Goal: Navigation & Orientation: Find specific page/section

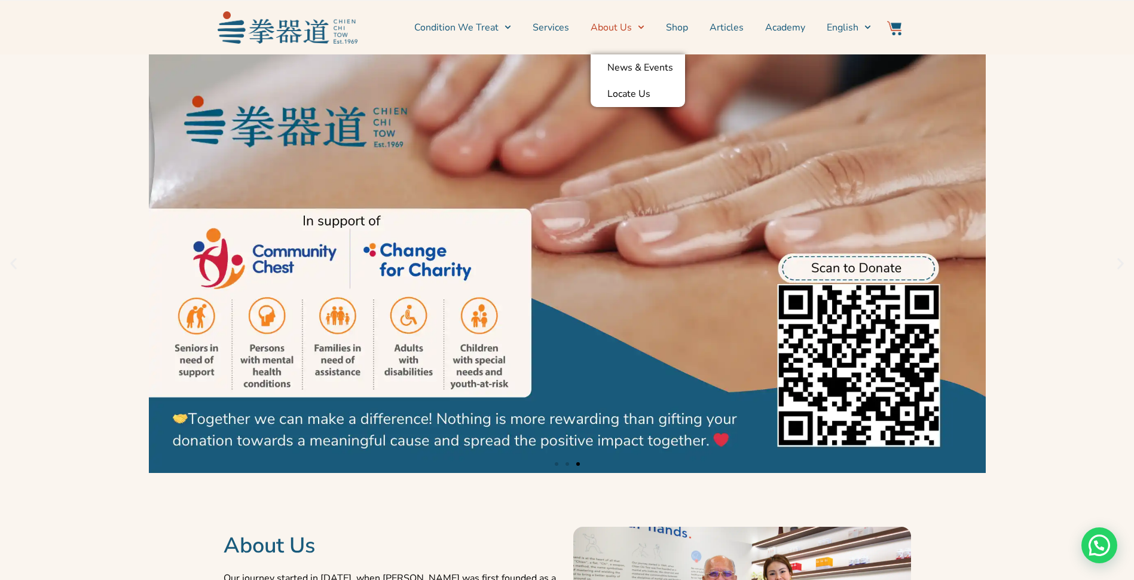
click at [626, 27] on link "About Us" at bounding box center [618, 28] width 54 height 30
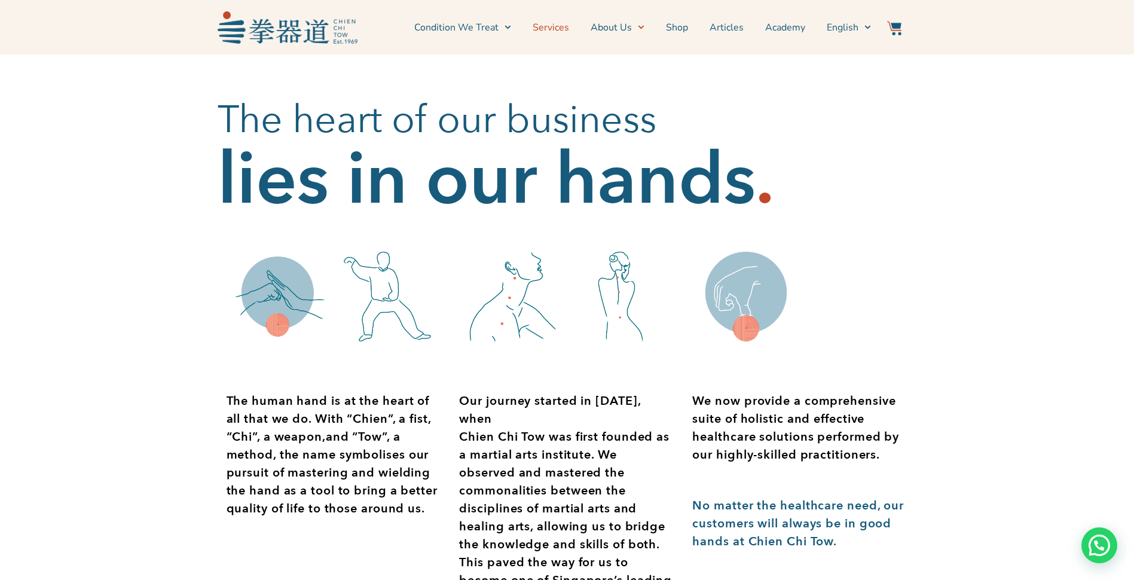
click at [550, 29] on link "Services" at bounding box center [551, 28] width 36 height 30
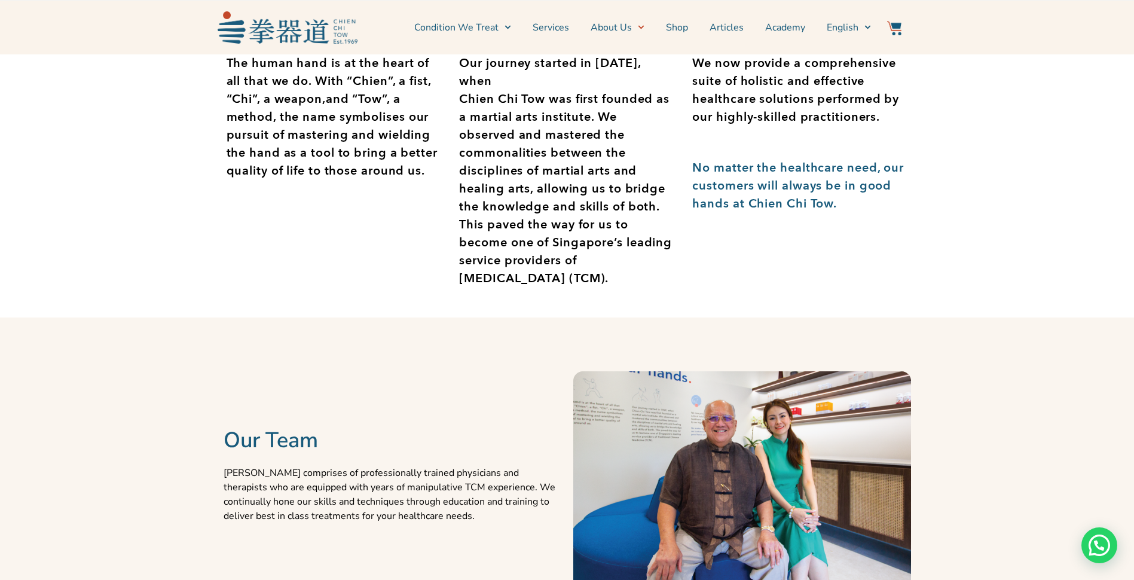
scroll to position [470, 0]
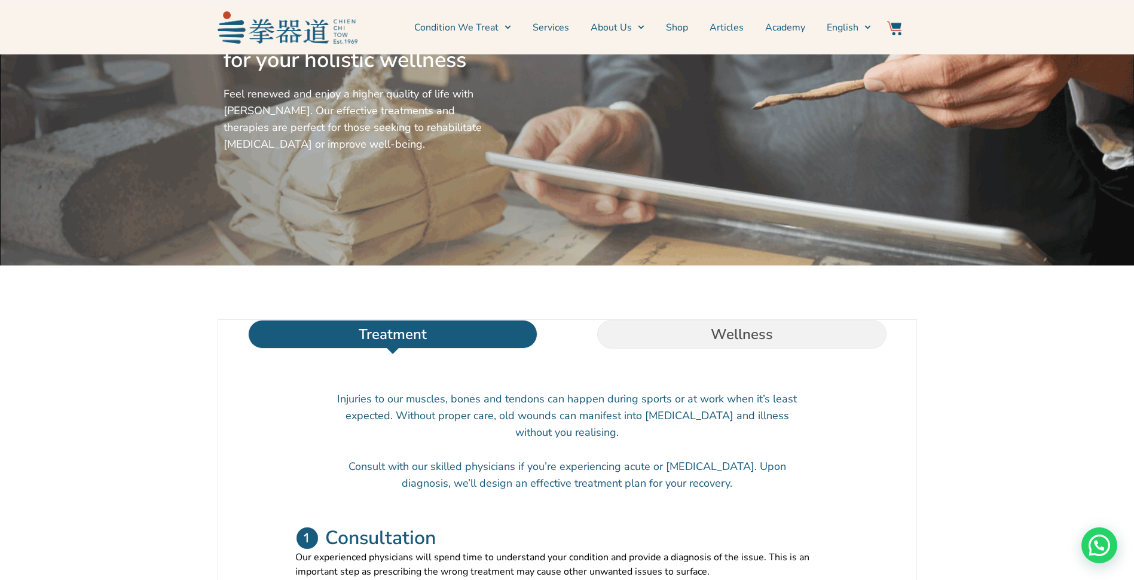
scroll to position [418, 0]
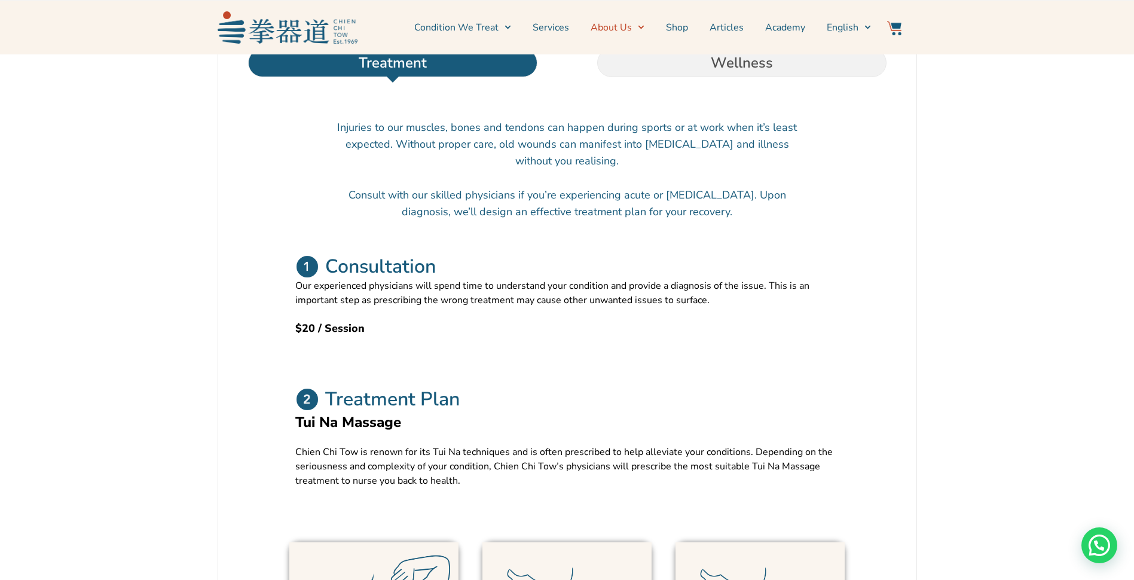
click at [613, 26] on link "About Us" at bounding box center [618, 28] width 54 height 30
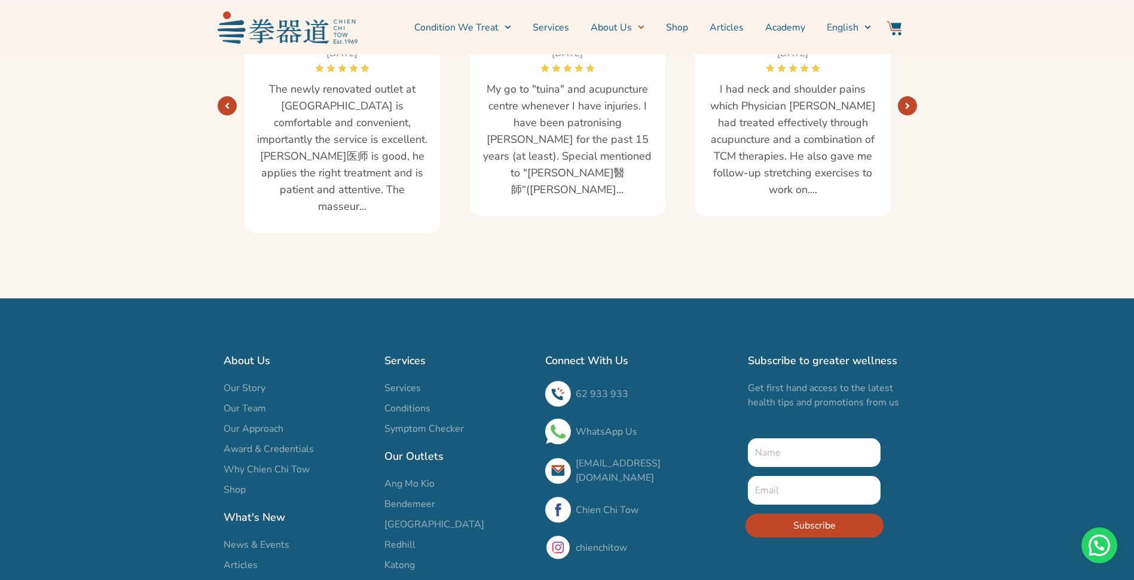
scroll to position [2191, 0]
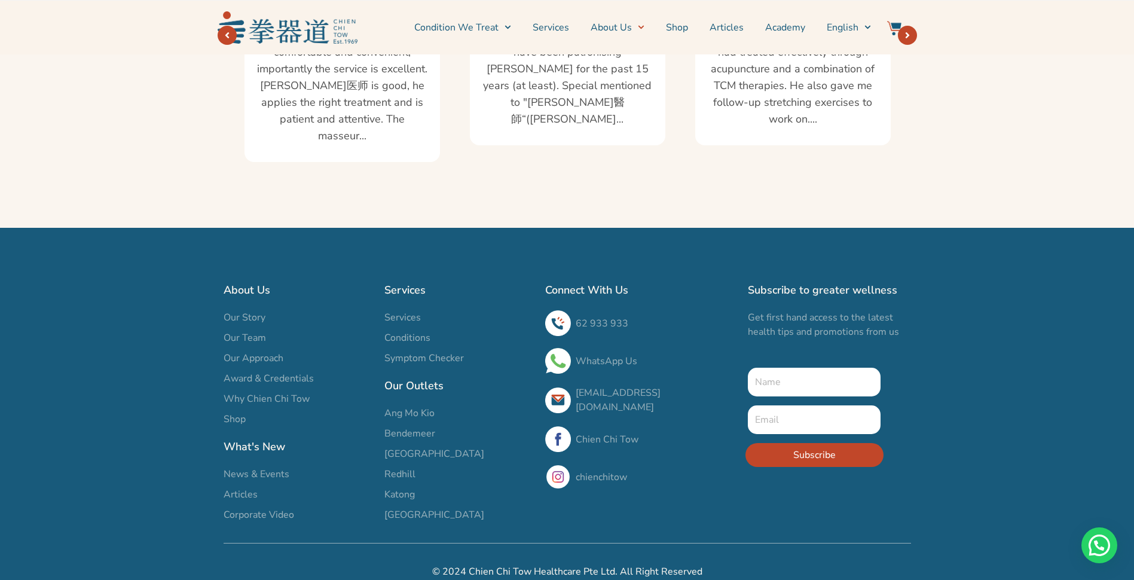
click at [246, 331] on span "Our Team" at bounding box center [245, 338] width 42 height 14
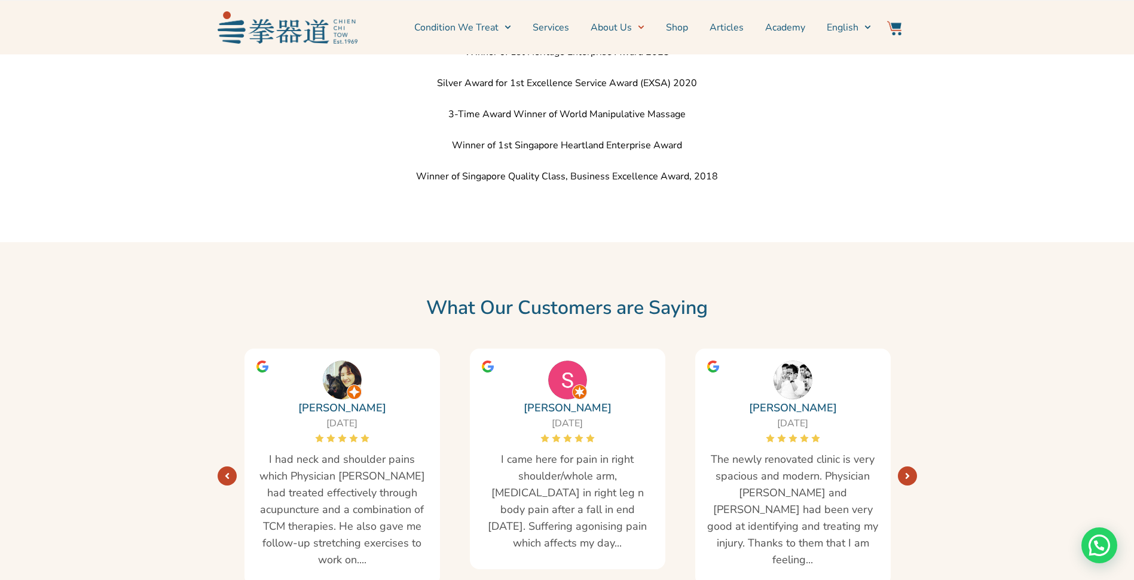
scroll to position [1922, 0]
